Goal: Transaction & Acquisition: Subscribe to service/newsletter

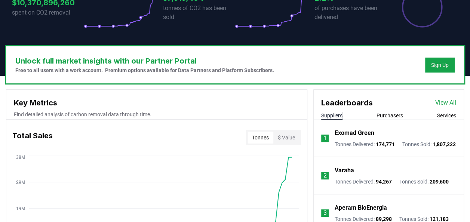
scroll to position [184, 0]
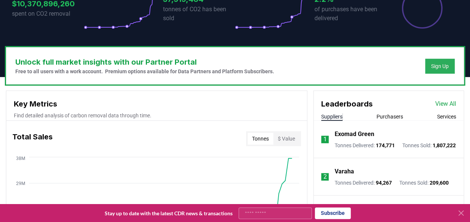
click at [447, 60] on button "Sign Up" at bounding box center [440, 66] width 30 height 15
click at [443, 65] on div "Sign Up" at bounding box center [440, 65] width 18 height 7
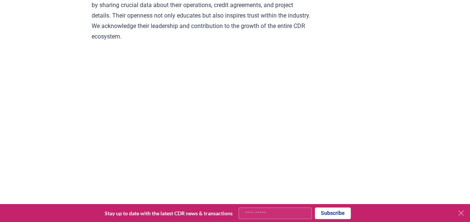
scroll to position [960, 0]
click at [250, 41] on p "Transparency lights the path through the complexities of carbon removal. The fo…" at bounding box center [201, 10] width 219 height 63
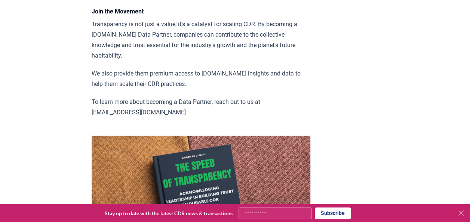
scroll to position [1264, 0]
